Goal: Entertainment & Leisure: Consume media (video, audio)

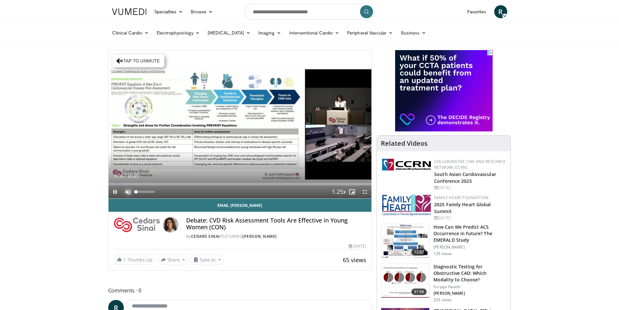
click at [127, 192] on span "Video Player" at bounding box center [128, 191] width 13 height 13
click at [144, 192] on div "42%" at bounding box center [145, 191] width 19 height 2
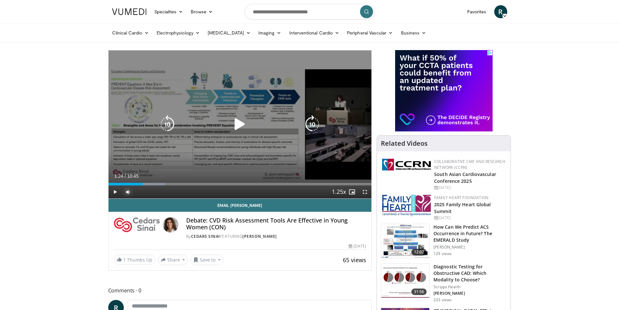
click at [0, 0] on div "Progress Bar" at bounding box center [0, 0] width 0 height 0
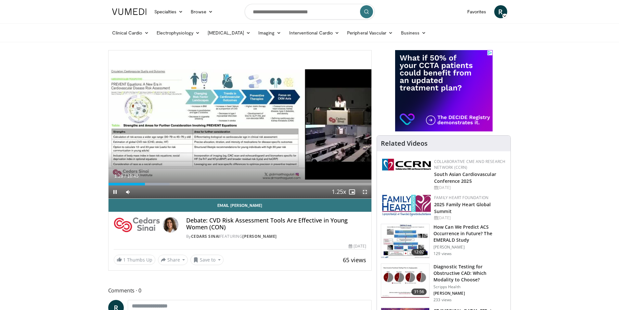
click at [367, 192] on span "Video Player" at bounding box center [364, 191] width 13 height 13
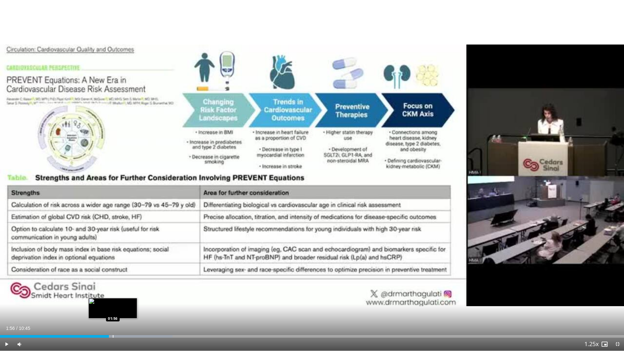
click at [113, 309] on div "Loaded : 27.67% 01:56 01:56" at bounding box center [312, 334] width 624 height 6
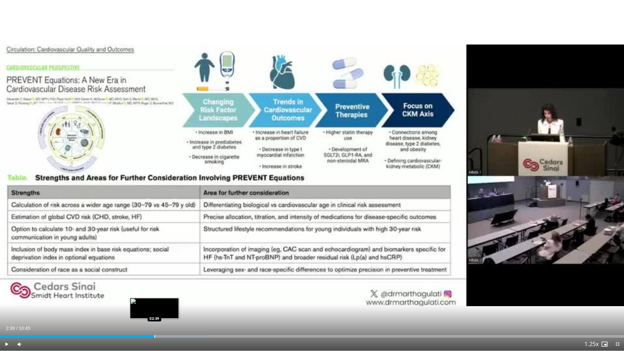
click at [154, 309] on div "Progress Bar" at bounding box center [154, 336] width 1 height 3
click at [165, 309] on div "Progress Bar" at bounding box center [165, 336] width 1 height 3
click at [171, 309] on video-js "**********" at bounding box center [312, 175] width 624 height 351
click at [174, 309] on div "Progress Bar" at bounding box center [183, 336] width 93 height 3
click at [185, 309] on div "Progress Bar" at bounding box center [188, 336] width 87 height 3
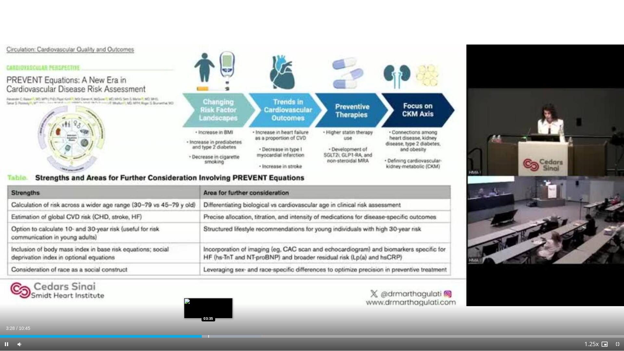
click at [208, 309] on div "Progress Bar" at bounding box center [208, 336] width 1 height 3
click at [223, 309] on div "Progress Bar" at bounding box center [223, 336] width 1 height 3
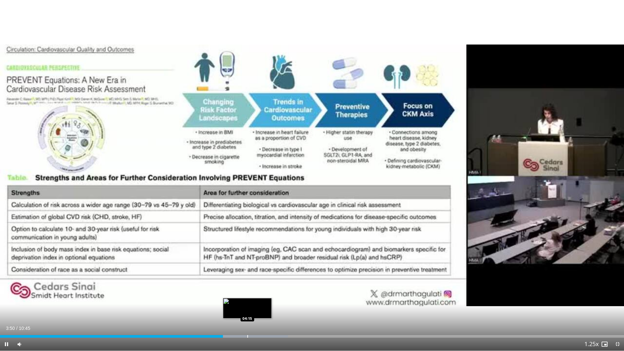
click at [247, 309] on div "Progress Bar" at bounding box center [247, 336] width 1 height 3
click at [272, 309] on div "Loaded : 49.61% 04:41 04:40" at bounding box center [312, 334] width 624 height 6
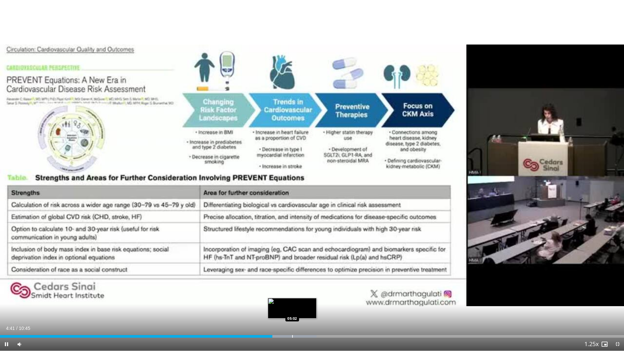
click at [292, 309] on div "Progress Bar" at bounding box center [292, 336] width 1 height 3
click at [315, 309] on div "Progress Bar" at bounding box center [315, 336] width 1 height 3
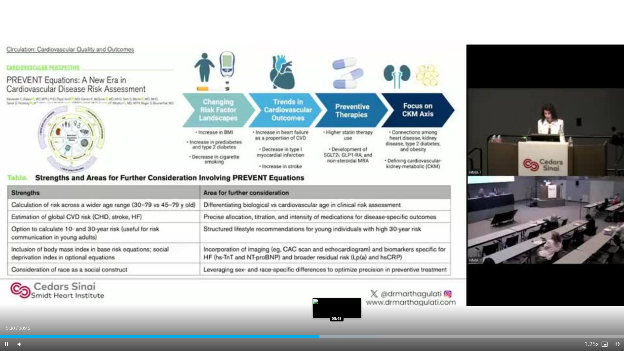
click at [337, 309] on div "Loaded : 60.47% 05:30 05:48" at bounding box center [312, 334] width 624 height 6
click at [360, 309] on div "Progress Bar" at bounding box center [360, 336] width 1 height 3
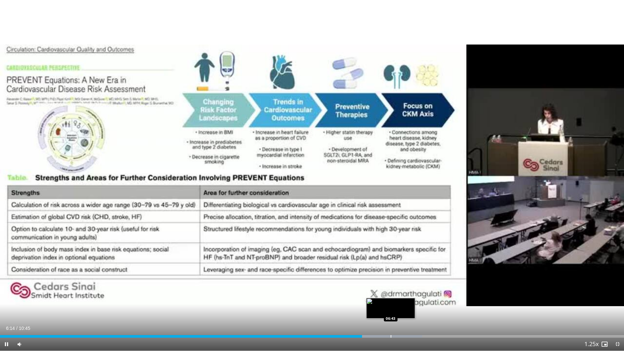
click at [390, 309] on div "Progress Bar" at bounding box center [390, 336] width 1 height 3
click at [418, 309] on div "Loaded : 72.87% 06:48 07:09" at bounding box center [312, 334] width 624 height 6
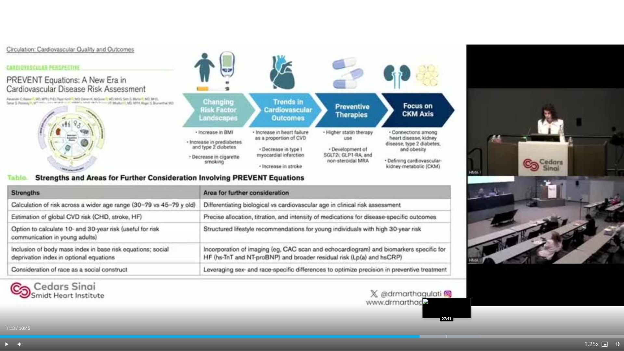
click at [446, 309] on div "Loaded : 76.89% 07:13 07:41" at bounding box center [312, 334] width 624 height 6
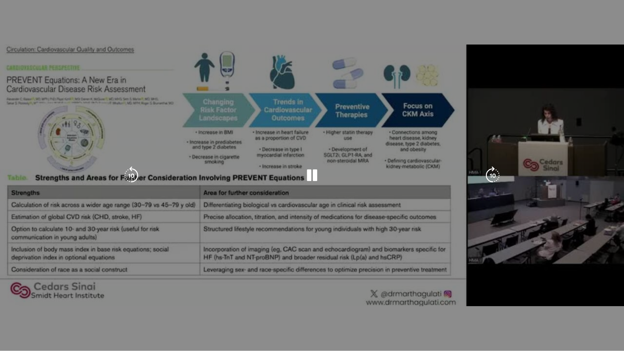
click at [436, 309] on video-js "**********" at bounding box center [312, 175] width 624 height 351
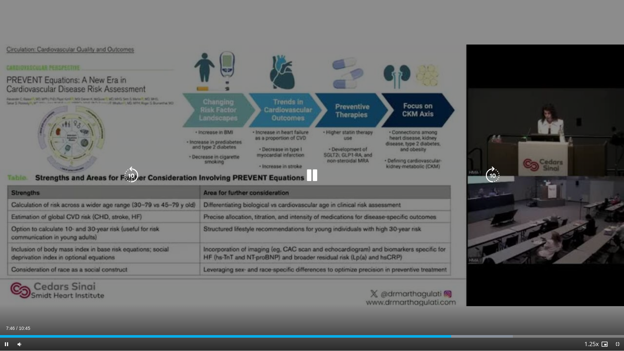
click at [441, 309] on div "07:46" at bounding box center [225, 336] width 451 height 3
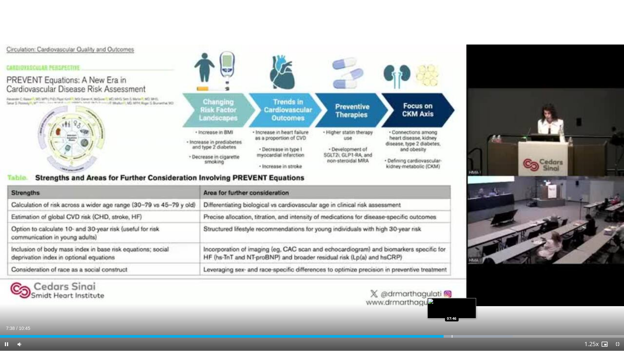
click at [452, 309] on div "Progress Bar" at bounding box center [452, 336] width 1 height 3
click at [467, 309] on div "Loaded : 82.17% 08:03 08:03" at bounding box center [312, 334] width 624 height 6
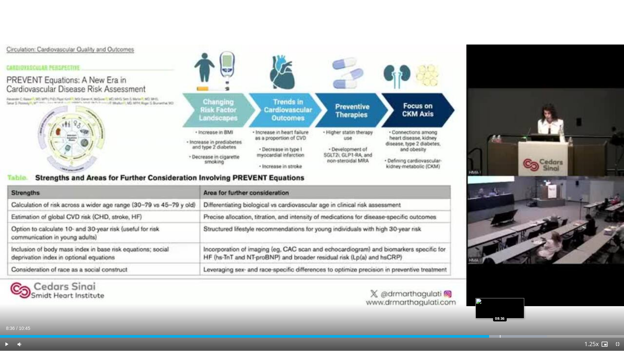
click at [500, 309] on div "Progress Bar" at bounding box center [500, 336] width 1 height 3
click at [520, 309] on div "Loaded : 90.73% 08:42 08:58" at bounding box center [312, 336] width 624 height 3
click at [533, 309] on div "Progress Bar" at bounding box center [533, 336] width 1 height 3
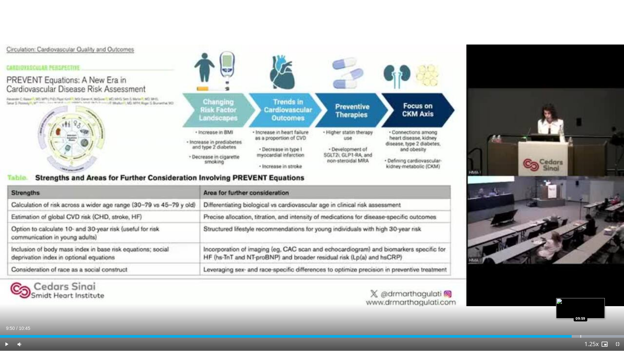
click at [580, 309] on div "Progress Bar" at bounding box center [580, 336] width 1 height 3
click at [601, 309] on div "Loaded : 100.00% 10:08 10:21" at bounding box center [312, 334] width 624 height 6
click at [614, 309] on div "Progress Bar" at bounding box center [614, 336] width 1 height 3
click at [619, 309] on div "Progress Bar" at bounding box center [620, 336] width 1 height 3
click at [618, 309] on span "Video Player" at bounding box center [617, 344] width 13 height 13
